Goal: Task Accomplishment & Management: Manage account settings

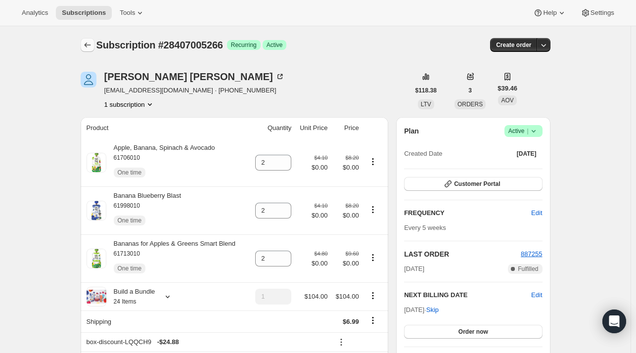
click at [86, 39] on button "Subscriptions" at bounding box center [88, 45] width 14 height 14
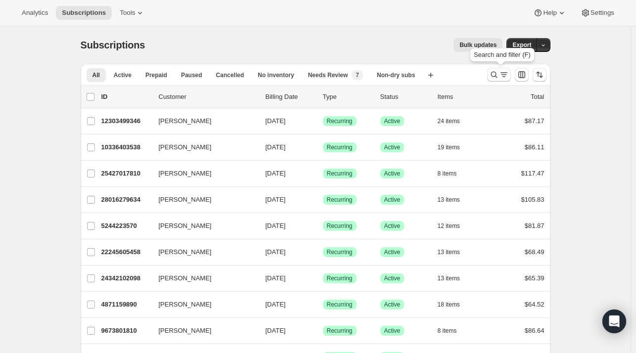
click at [496, 80] on button "Search and filter results" at bounding box center [499, 75] width 24 height 14
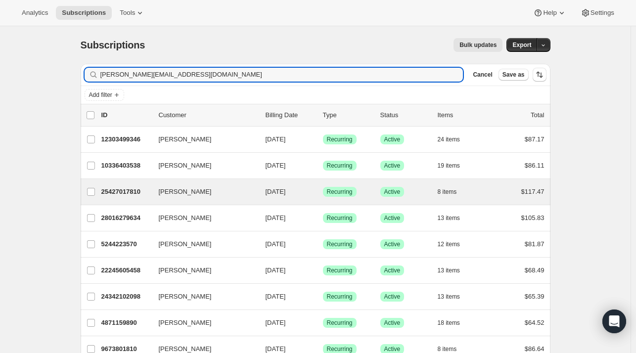
type input "vanessa@photographerinheels.com"
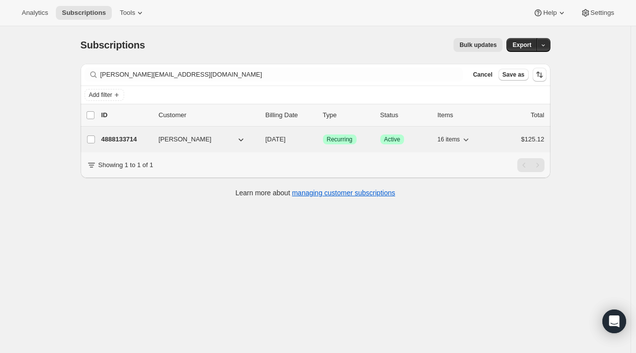
click at [136, 135] on p "4888133714" at bounding box center [125, 140] width 49 height 10
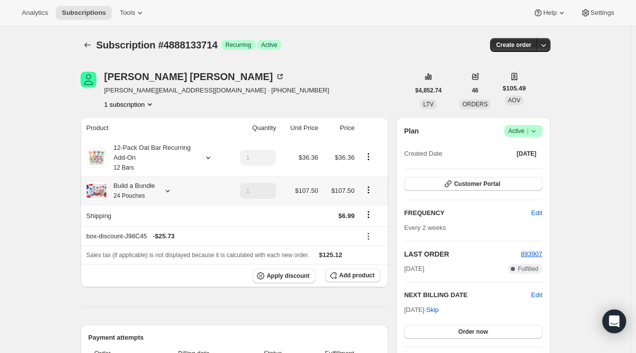
click at [169, 193] on icon at bounding box center [168, 191] width 10 height 10
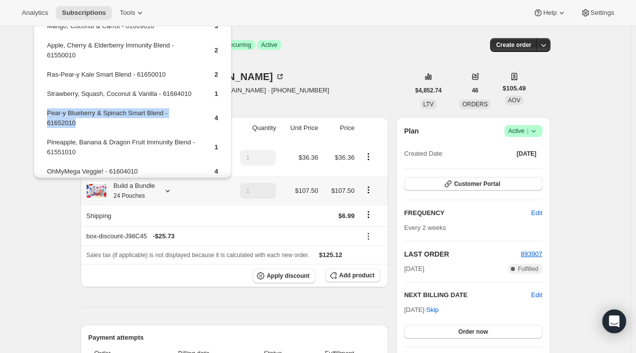
drag, startPoint x: 32, startPoint y: 121, endPoint x: 47, endPoint y: 115, distance: 16.6
click at [47, 115] on td "Pear-y Blueberry & Spinach Smart Blend - 61652010" at bounding box center [121, 122] width 151 height 28
copy td "Pear-y Blueberry & Spinach Smart Blend - 61652010"
click at [358, 272] on span "Add product" at bounding box center [356, 276] width 35 height 8
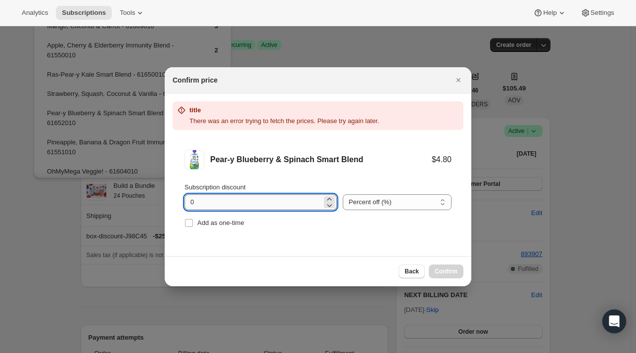
click at [284, 201] on input "0" at bounding box center [252, 202] width 137 height 16
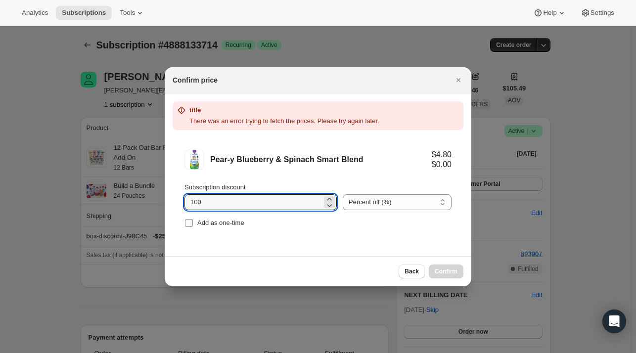
type input "100"
drag, startPoint x: 218, startPoint y: 227, endPoint x: 223, endPoint y: 226, distance: 5.5
click at [219, 227] on span "Add as one-time" at bounding box center [220, 222] width 47 height 7
click at [193, 227] on input "Add as one-time" at bounding box center [189, 223] width 8 height 8
checkbox input "true"
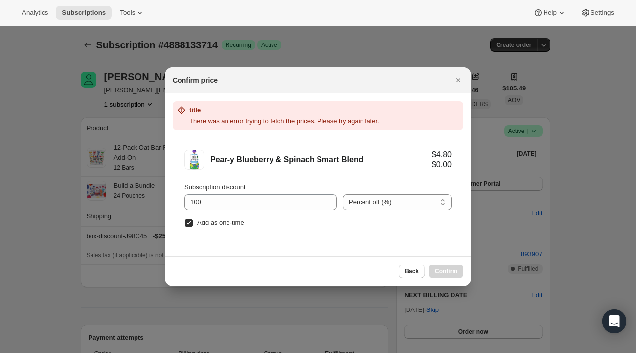
drag, startPoint x: 461, startPoint y: 81, endPoint x: 423, endPoint y: 89, distance: 39.0
click at [460, 82] on icon "Close" at bounding box center [458, 80] width 10 height 10
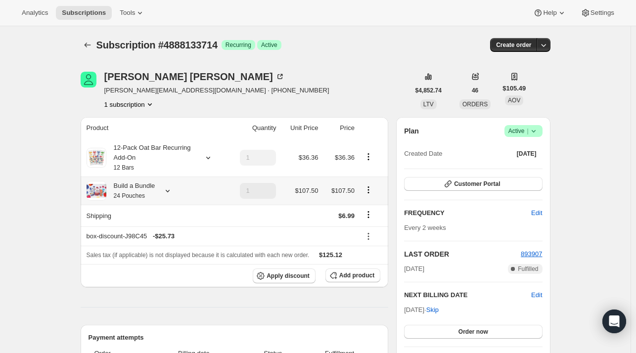
click at [172, 192] on icon at bounding box center [168, 191] width 10 height 10
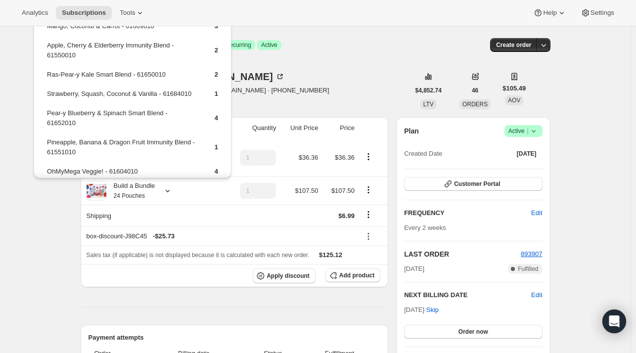
drag, startPoint x: 302, startPoint y: 83, endPoint x: 366, endPoint y: 241, distance: 170.2
click at [303, 84] on div "Vanessa Sottile vanessa@photographerinheels.com · +16199527439 1 subscription" at bounding box center [245, 91] width 329 height 38
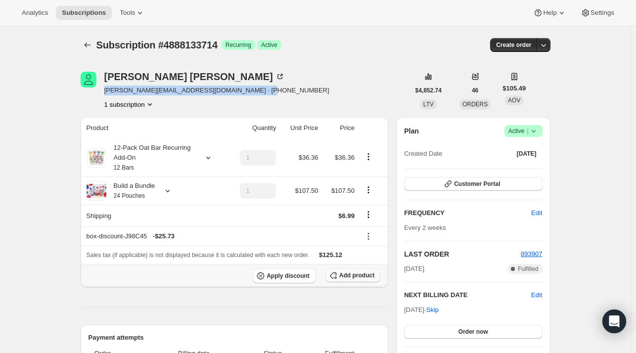
click at [362, 272] on span "Add product" at bounding box center [356, 276] width 35 height 8
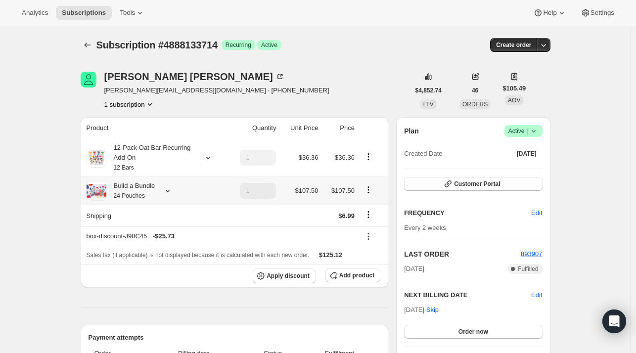
click at [170, 186] on icon at bounding box center [168, 191] width 10 height 10
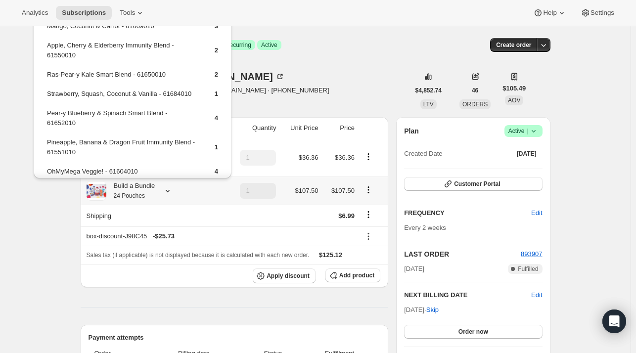
scroll to position [103, 0]
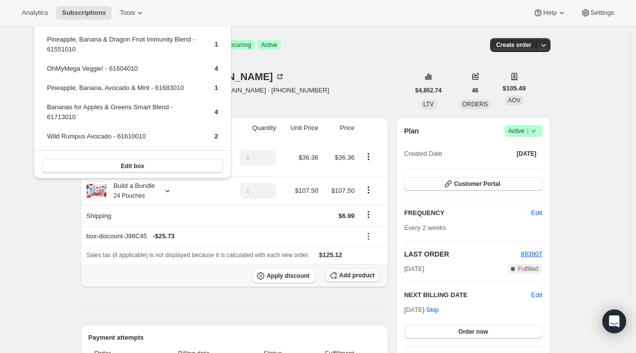
click at [361, 272] on span "Add product" at bounding box center [356, 276] width 35 height 8
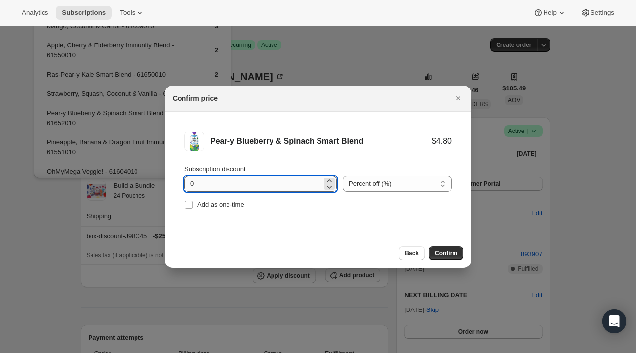
click at [222, 181] on input "0" at bounding box center [252, 184] width 137 height 16
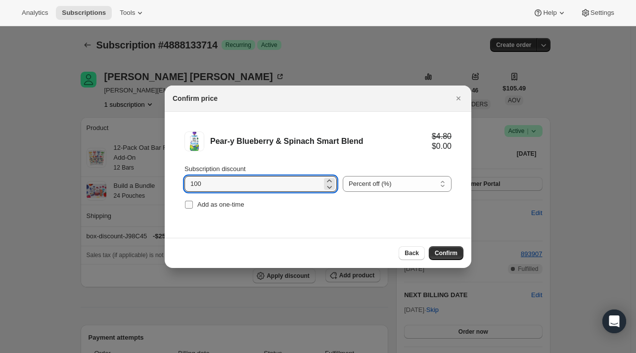
type input "100"
click at [208, 204] on span "Add as one-time" at bounding box center [220, 204] width 47 height 7
click at [193, 204] on input "Add as one-time" at bounding box center [189, 205] width 8 height 8
checkbox input "true"
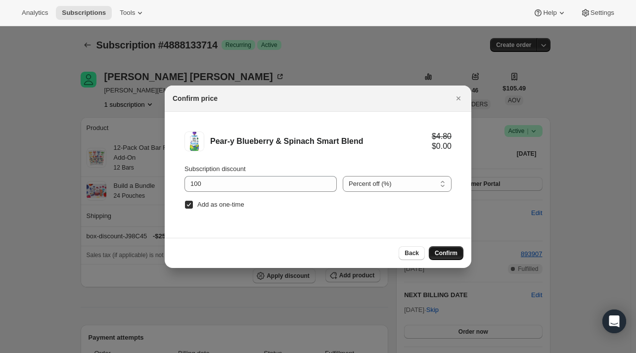
click at [441, 251] on span "Confirm" at bounding box center [446, 253] width 23 height 8
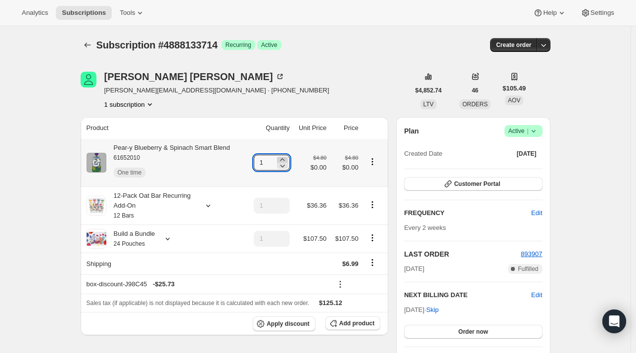
click at [284, 157] on icon at bounding box center [282, 160] width 10 height 10
type input "4"
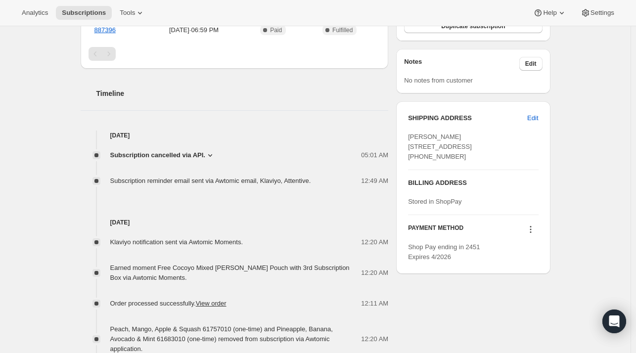
scroll to position [346, 0]
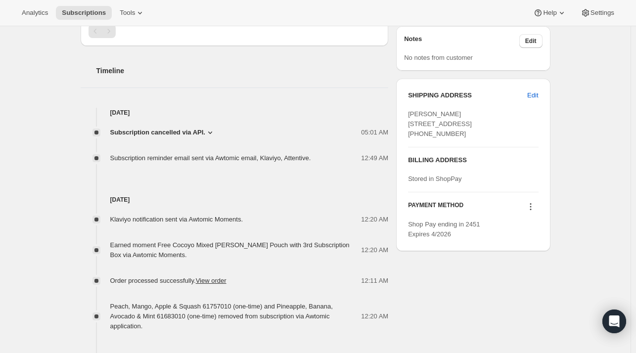
click at [178, 135] on span "Subscription cancelled via API." at bounding box center [157, 133] width 95 height 10
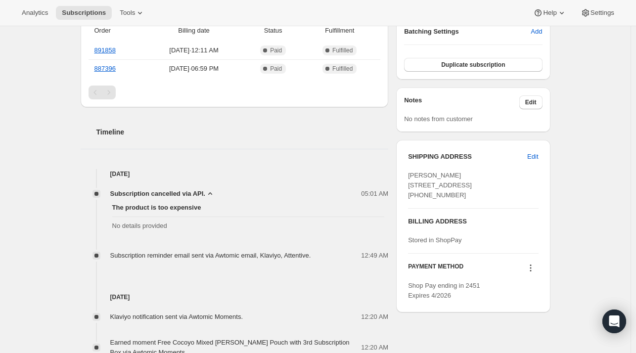
scroll to position [198, 0]
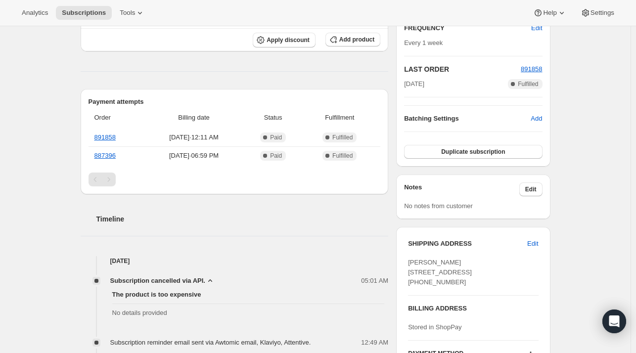
click at [196, 274] on div "Subscription cancelled via API. 05:01 AM The product is too expensive No detail…" at bounding box center [235, 307] width 308 height 82
click at [196, 277] on span "Subscription cancelled via API." at bounding box center [157, 281] width 95 height 10
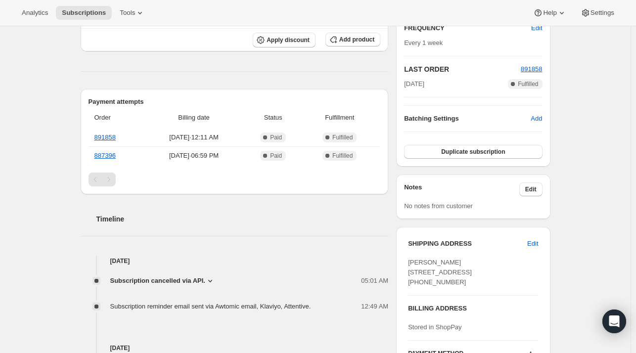
click at [186, 282] on span "Subscription cancelled via API." at bounding box center [157, 281] width 95 height 10
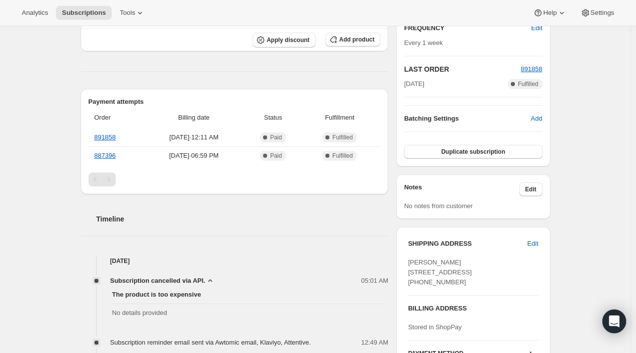
scroll to position [247, 0]
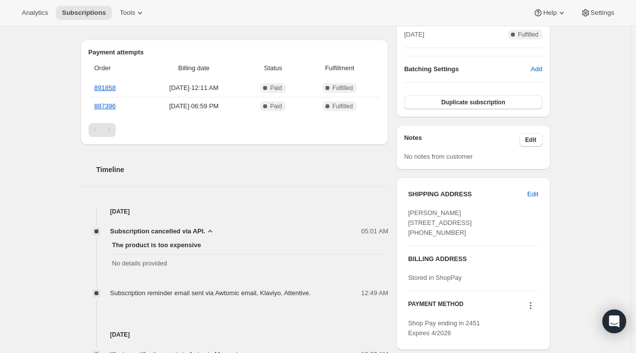
drag, startPoint x: 185, startPoint y: 235, endPoint x: 192, endPoint y: 233, distance: 6.9
click at [189, 236] on div "The product is too expensive No details provided" at bounding box center [235, 254] width 308 height 36
click at [196, 228] on span "Subscription cancelled via API." at bounding box center [157, 232] width 95 height 10
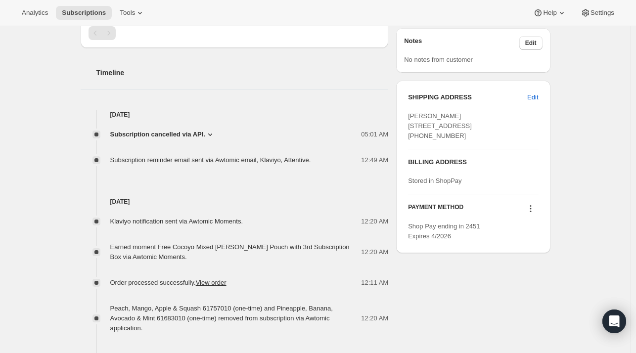
scroll to position [396, 0]
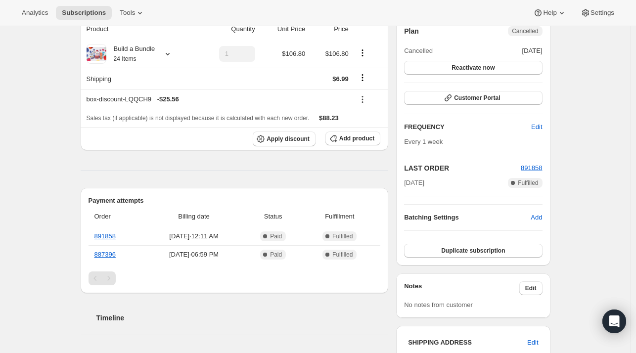
drag, startPoint x: 564, startPoint y: 247, endPoint x: 457, endPoint y: 190, distance: 121.0
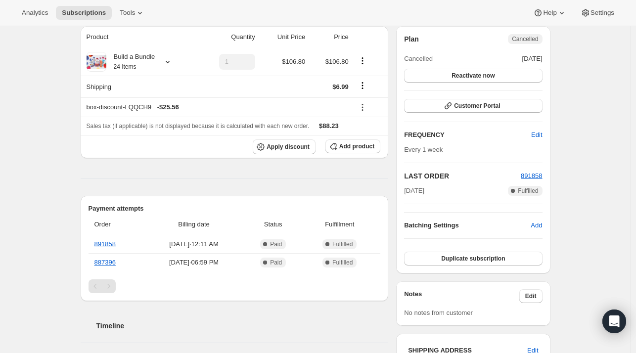
scroll to position [0, 0]
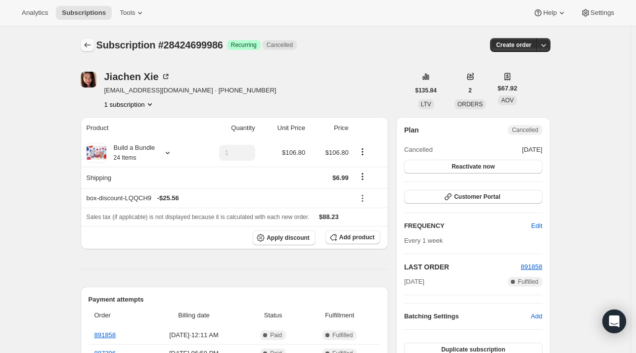
click at [92, 41] on icon "Subscriptions" at bounding box center [88, 45] width 10 height 10
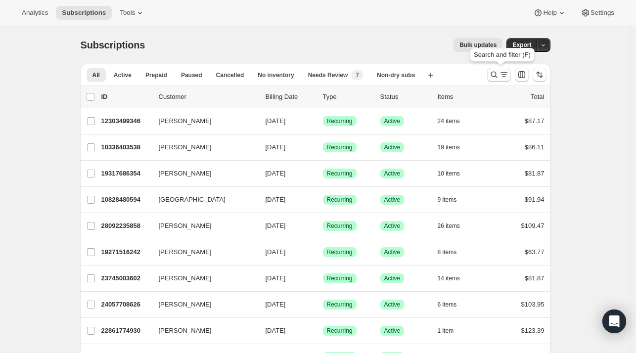
click at [493, 74] on icon "Search and filter results" at bounding box center [494, 75] width 10 height 10
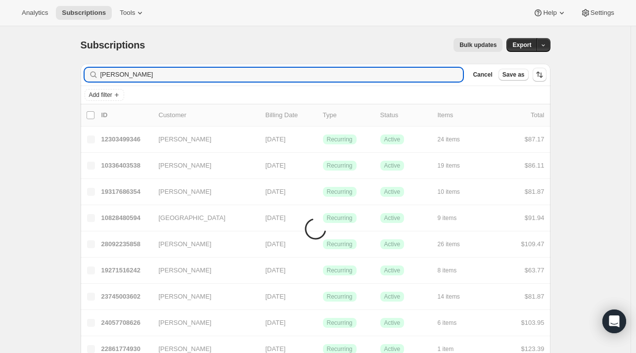
type input "Heather Amabile"
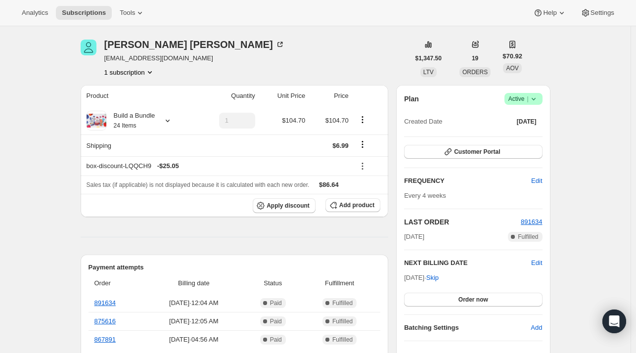
scroll to position [49, 0]
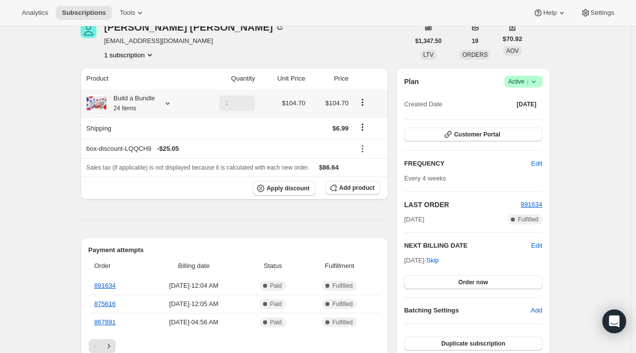
click at [170, 102] on icon at bounding box center [168, 103] width 10 height 10
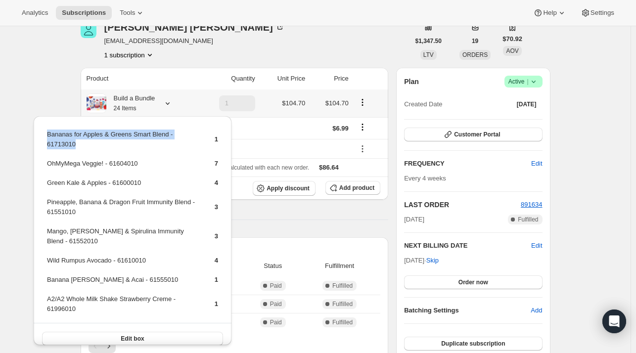
drag, startPoint x: 85, startPoint y: 147, endPoint x: 45, endPoint y: 131, distance: 42.2
click at [45, 131] on table "Bananas for Apples & Greens Smart Blend - 61713010 1 OhMyMega Veggie! - 6160401…" at bounding box center [132, 225] width 174 height 195
copy tbody "Bananas for Apples & Greens Smart Blend - 61713010"
click at [355, 185] on span "Add product" at bounding box center [356, 188] width 35 height 8
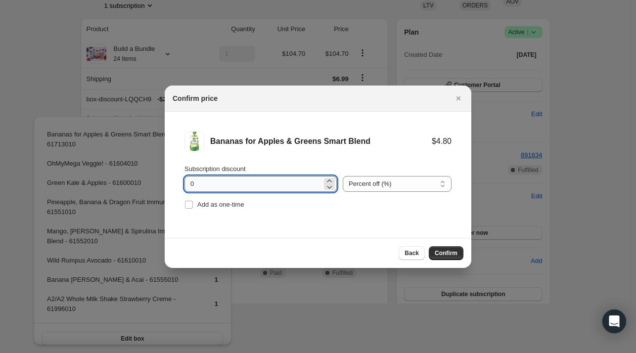
click at [236, 179] on input "0" at bounding box center [252, 184] width 137 height 16
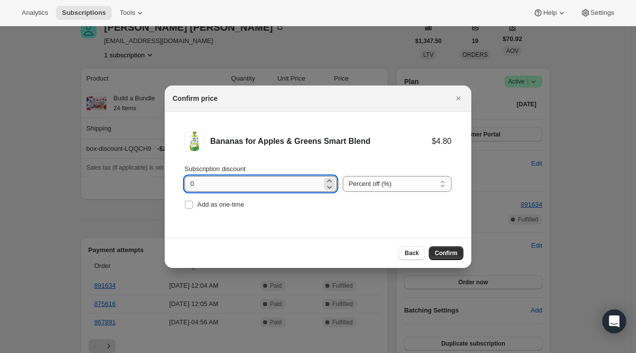
scroll to position [0, 0]
type input "100"
click at [208, 201] on span "Add as one-time" at bounding box center [220, 204] width 47 height 7
click at [193, 201] on input "Add as one-time" at bounding box center [189, 205] width 8 height 8
checkbox input "true"
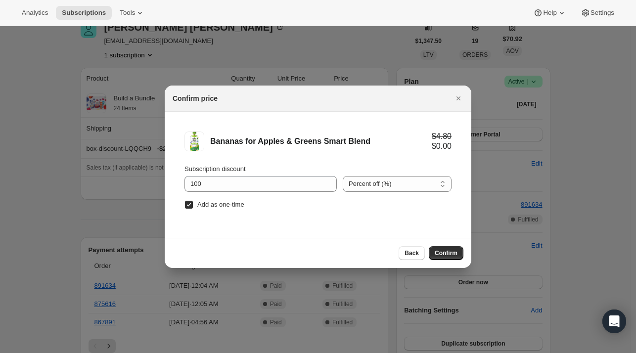
drag, startPoint x: 208, startPoint y: 200, endPoint x: 454, endPoint y: 251, distance: 252.0
click at [454, 251] on span "Confirm" at bounding box center [446, 253] width 23 height 8
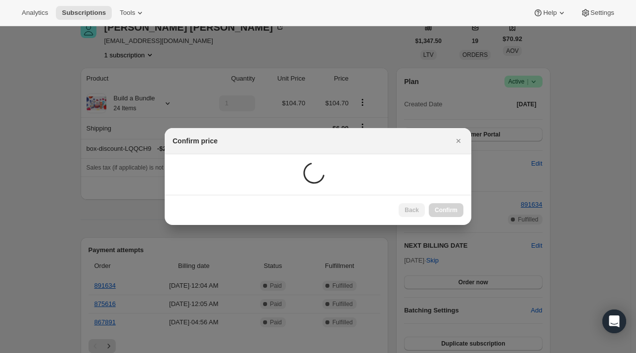
scroll to position [49, 0]
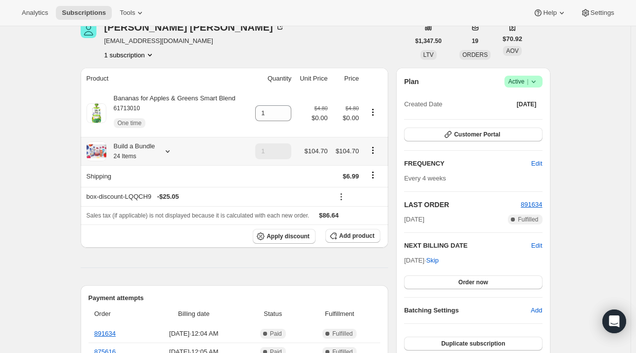
click at [170, 148] on icon at bounding box center [168, 151] width 10 height 10
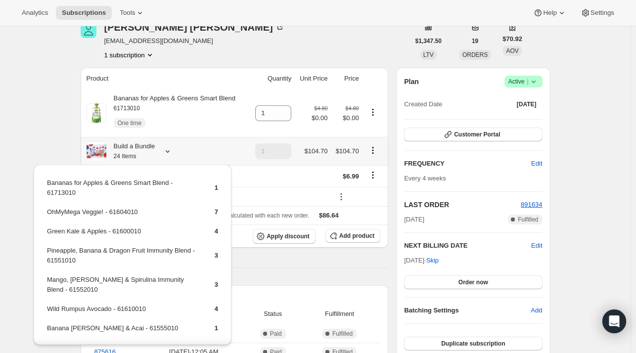
click at [121, 202] on td "Bananas for Apples & Greens Smart Blend - 61713010" at bounding box center [121, 192] width 151 height 28
drag, startPoint x: 121, startPoint y: 202, endPoint x: 172, endPoint y: 238, distance: 62.8
click at [172, 233] on td "Green Kale & Apples - 61600010" at bounding box center [121, 235] width 151 height 18
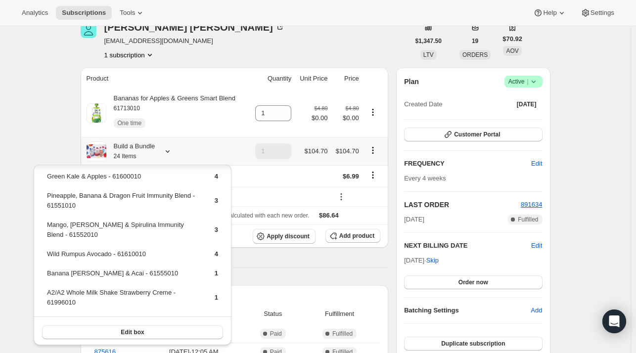
scroll to position [55, 0]
drag, startPoint x: 159, startPoint y: 249, endPoint x: 47, endPoint y: 253, distance: 111.8
click at [47, 253] on td "Wild Rumpus Avocado - 61610010" at bounding box center [121, 257] width 151 height 18
copy td "Wild Rumpus Avocado - 61610010"
click at [364, 237] on span "Add product" at bounding box center [356, 236] width 35 height 8
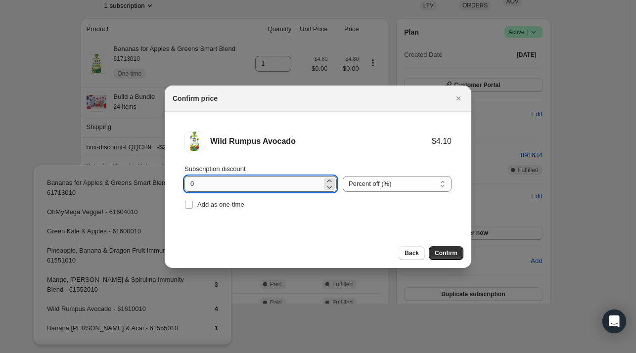
click at [220, 180] on input "0" at bounding box center [252, 184] width 137 height 16
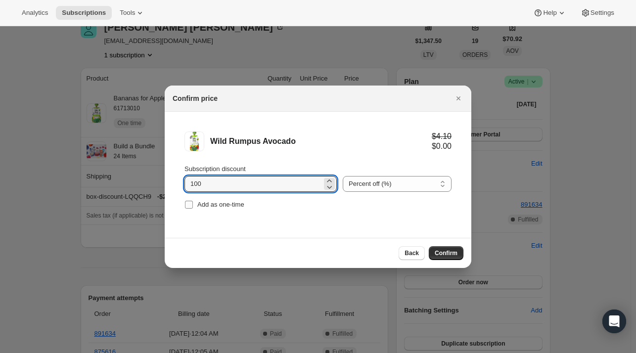
type input "100"
click at [229, 205] on span "Add as one-time" at bounding box center [220, 204] width 47 height 7
click at [193, 205] on input "Add as one-time" at bounding box center [189, 205] width 8 height 8
checkbox input "true"
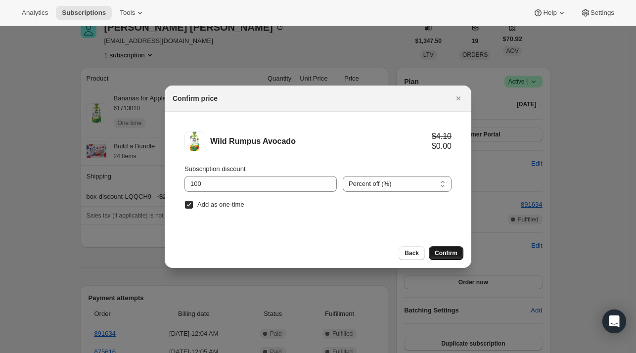
click at [456, 260] on div "Back Confirm" at bounding box center [318, 253] width 307 height 30
click at [452, 257] on button "Confirm" at bounding box center [446, 253] width 35 height 14
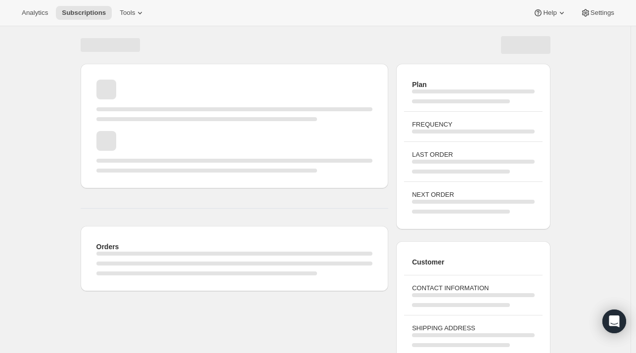
scroll to position [49, 0]
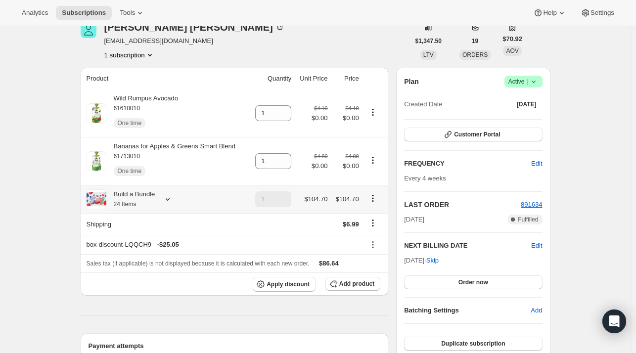
click at [167, 200] on icon at bounding box center [168, 199] width 10 height 10
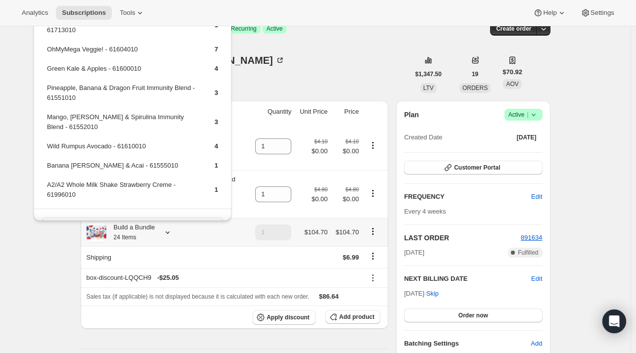
scroll to position [0, 0]
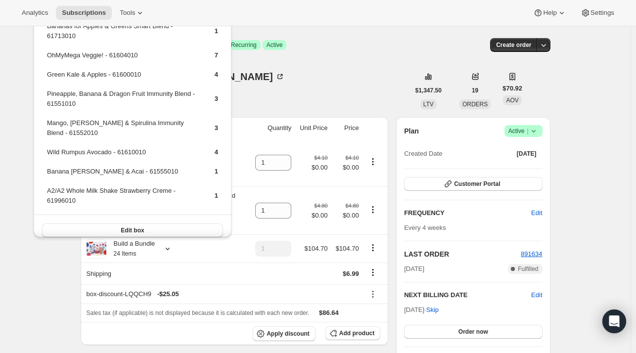
click at [326, 36] on div "Subscription #11169464402. This page is ready Subscription #11169464402 Success…" at bounding box center [316, 45] width 470 height 38
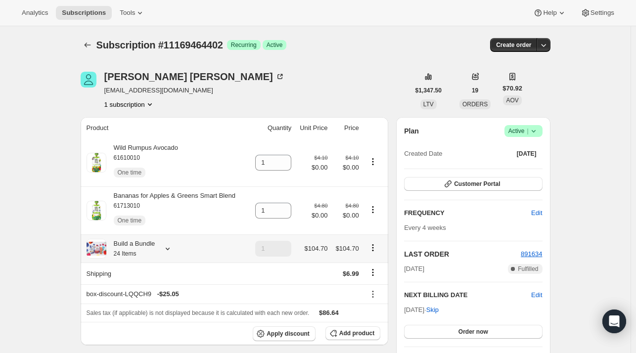
click at [173, 250] on icon at bounding box center [168, 249] width 10 height 10
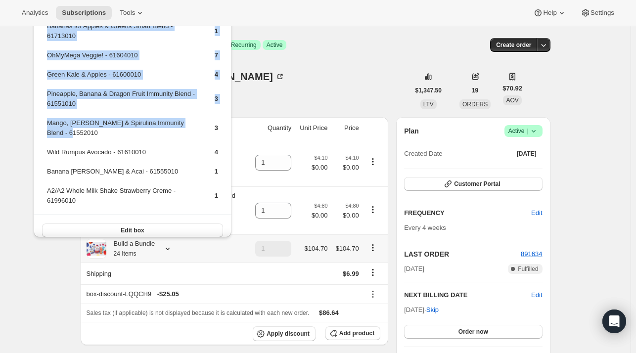
drag, startPoint x: 87, startPoint y: 133, endPoint x: 45, endPoint y: 125, distance: 42.3
click at [45, 125] on table "Bananas for Apples & Greens Smart Blend - 61713010 1 OhMyMega Veggie! - 6160401…" at bounding box center [132, 117] width 174 height 195
click at [91, 135] on td "Mango, Banana & Spirulina Immunity Blend - 61552010" at bounding box center [121, 132] width 151 height 28
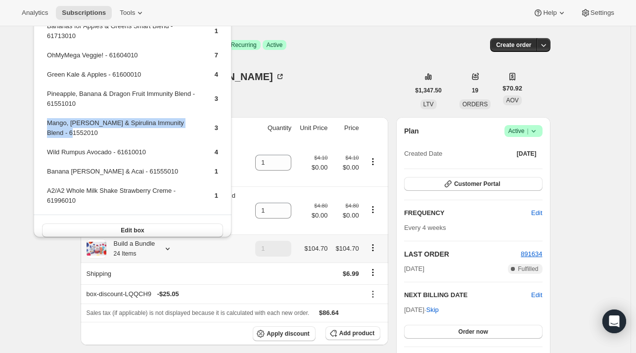
drag, startPoint x: 84, startPoint y: 131, endPoint x: 47, endPoint y: 123, distance: 37.4
click at [47, 123] on td "Mango, Banana & Spirulina Immunity Blend - 61552010" at bounding box center [121, 132] width 151 height 28
copy td "Mango, Banana & Spirulina Immunity Blend - 61552010"
click at [352, 337] on span "Add product" at bounding box center [356, 333] width 35 height 8
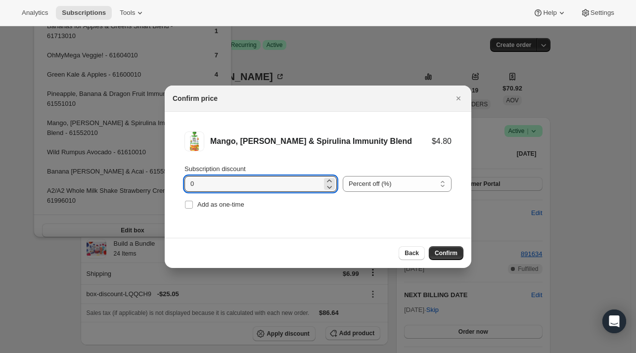
drag, startPoint x: 227, startPoint y: 181, endPoint x: 212, endPoint y: 171, distance: 18.7
click at [228, 181] on input "0" at bounding box center [252, 184] width 137 height 16
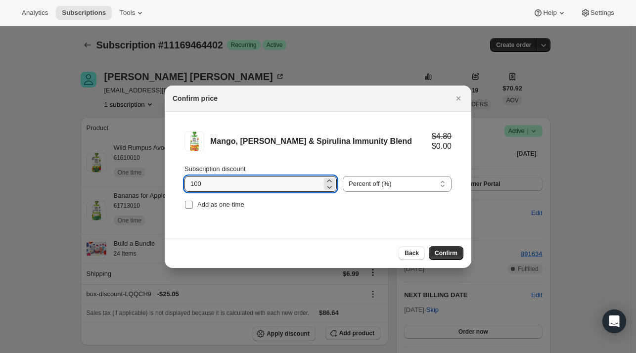
type input "100"
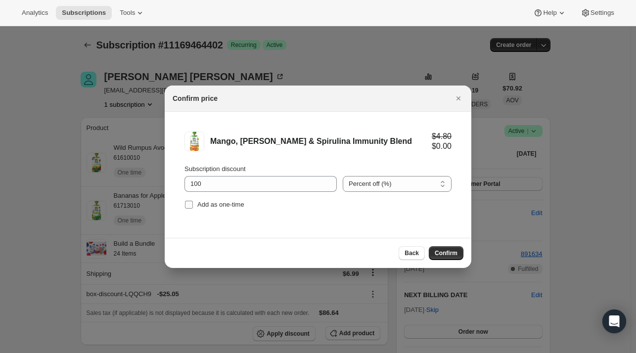
click at [220, 204] on span "Add as one-time" at bounding box center [220, 204] width 47 height 7
click at [193, 204] on input "Add as one-time" at bounding box center [189, 205] width 8 height 8
checkbox input "true"
click at [453, 257] on button "Confirm" at bounding box center [446, 253] width 35 height 14
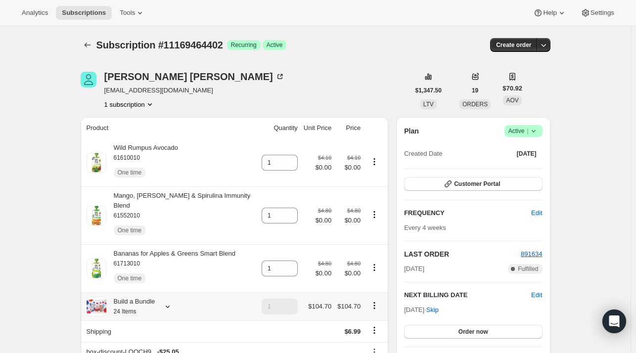
click at [168, 302] on icon at bounding box center [168, 307] width 10 height 10
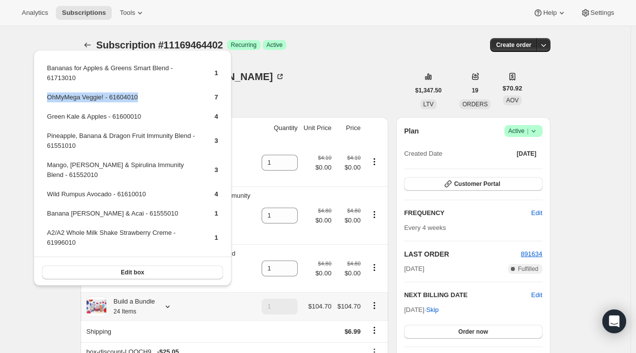
drag, startPoint x: 77, startPoint y: 94, endPoint x: 48, endPoint y: 97, distance: 28.8
click at [48, 97] on td "OhMyMega Veggie! - 61604010" at bounding box center [121, 101] width 151 height 18
copy td "OhMyMega Veggie! - 61604010"
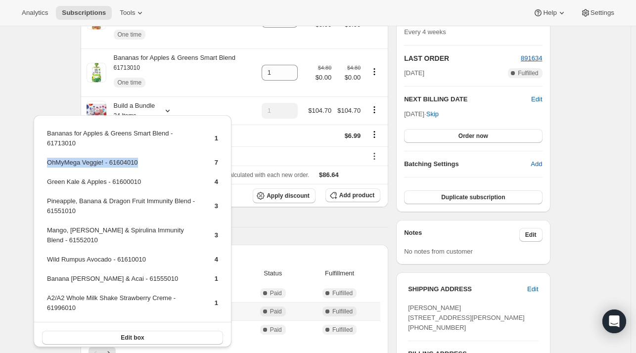
scroll to position [198, 0]
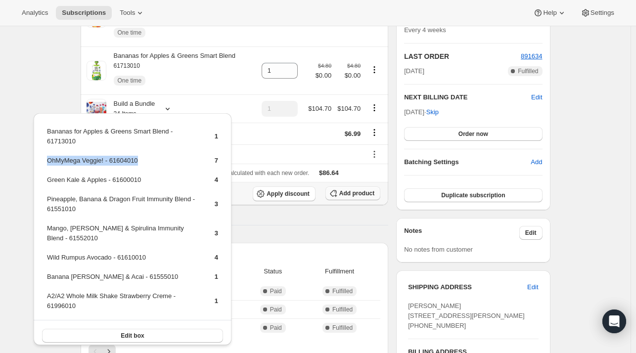
click at [354, 186] on button "Add product" at bounding box center [352, 193] width 55 height 14
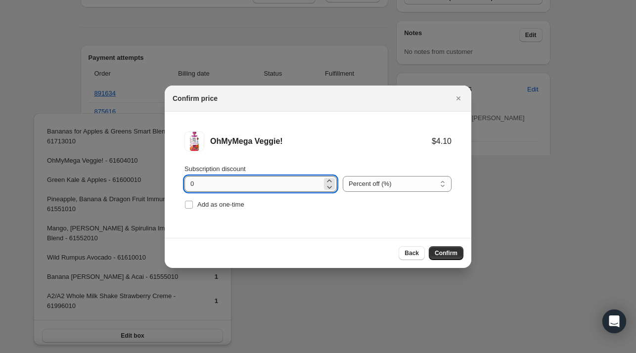
click at [247, 182] on input "0" at bounding box center [252, 184] width 137 height 16
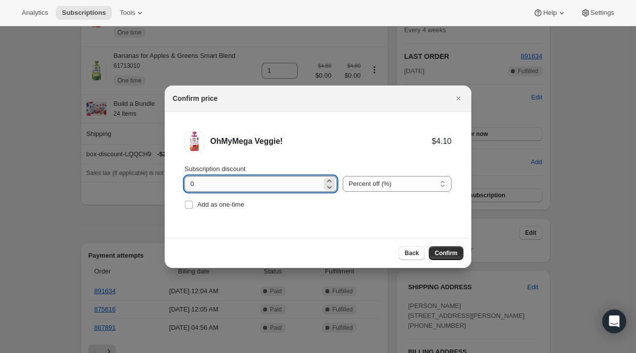
scroll to position [0, 0]
type input "100"
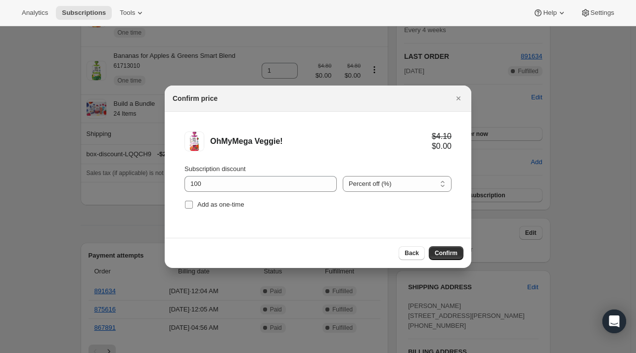
click at [215, 207] on span "Add as one-time" at bounding box center [220, 204] width 47 height 7
click at [193, 207] on input "Add as one-time" at bounding box center [189, 205] width 8 height 8
checkbox input "true"
click at [441, 250] on span "Confirm" at bounding box center [446, 253] width 23 height 8
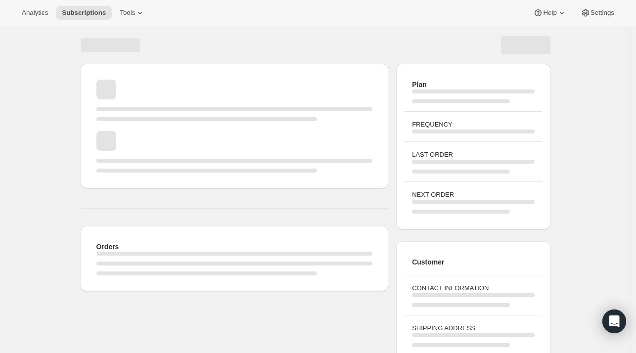
scroll to position [93, 0]
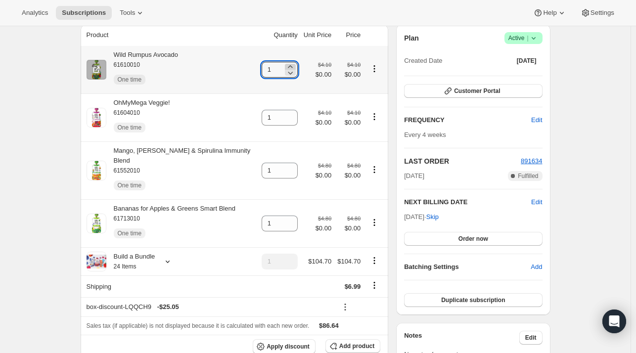
click at [285, 64] on icon at bounding box center [290, 67] width 10 height 10
type input "2"
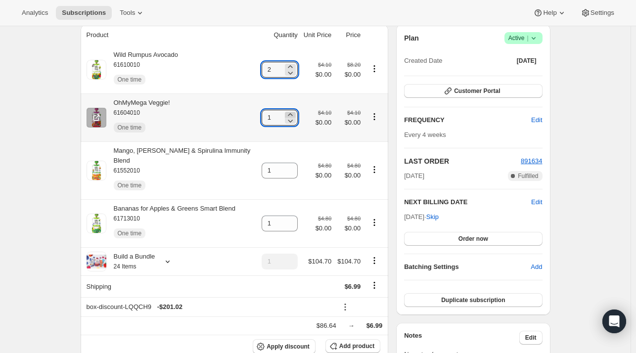
click at [288, 114] on icon at bounding box center [290, 114] width 4 height 2
type input "2"
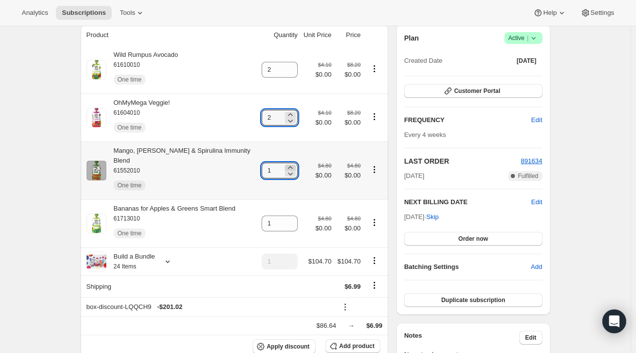
click at [288, 164] on icon at bounding box center [290, 168] width 10 height 10
type input "2"
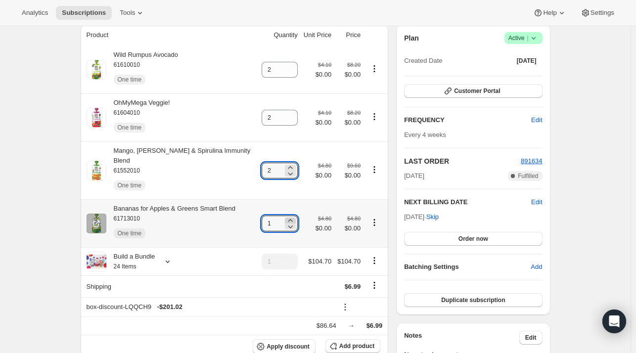
click at [287, 216] on icon at bounding box center [290, 221] width 10 height 10
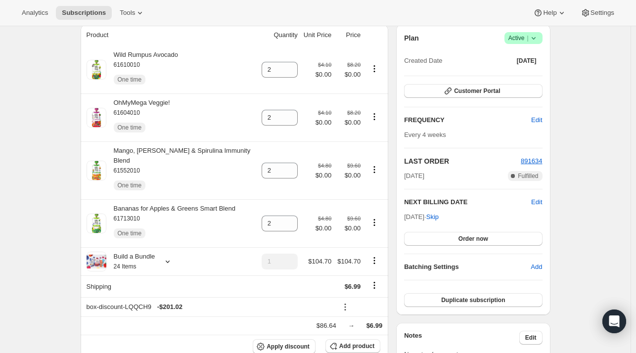
type input "1"
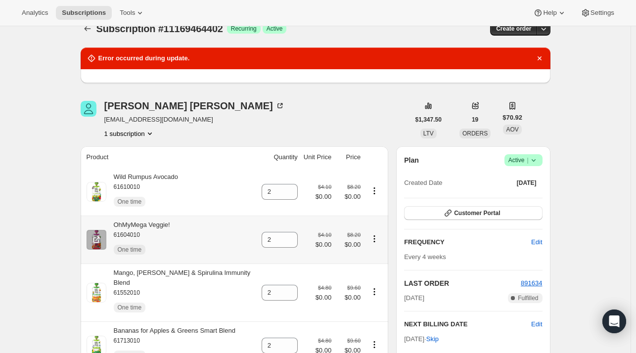
scroll to position [0, 0]
